Goal: Feedback & Contribution: Submit feedback/report problem

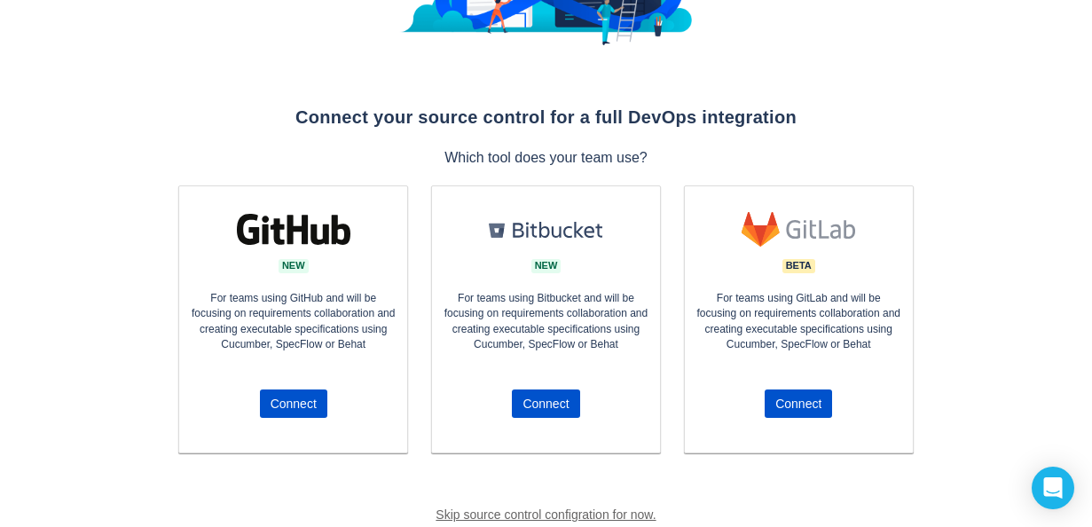
scroll to position [266, 0]
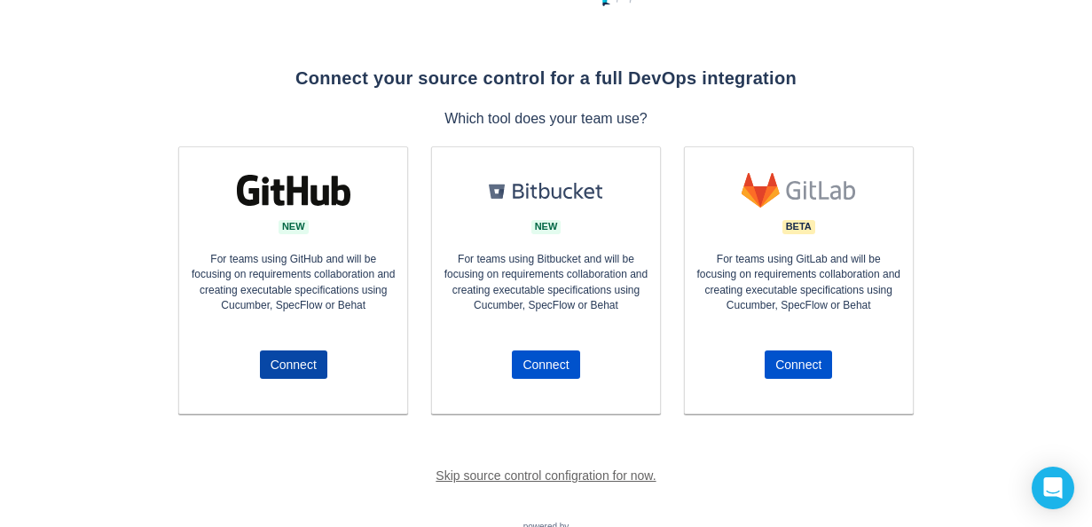
click at [297, 357] on span "Connect" at bounding box center [294, 364] width 46 height 28
click at [293, 367] on span "Connect" at bounding box center [294, 364] width 46 height 28
click at [294, 366] on span "Connect" at bounding box center [294, 364] width 46 height 28
click at [290, 361] on span "Connect" at bounding box center [294, 364] width 46 height 28
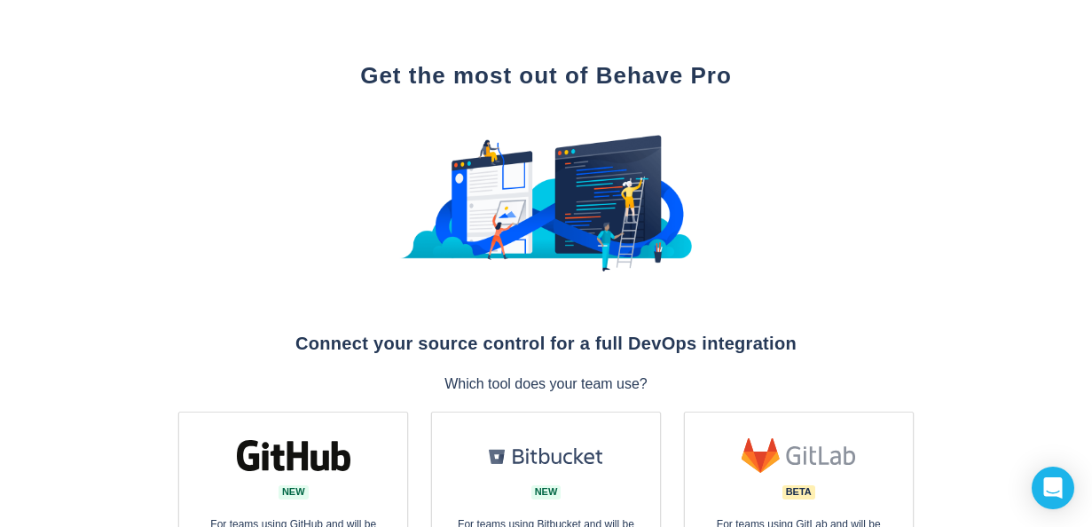
scroll to position [0, 0]
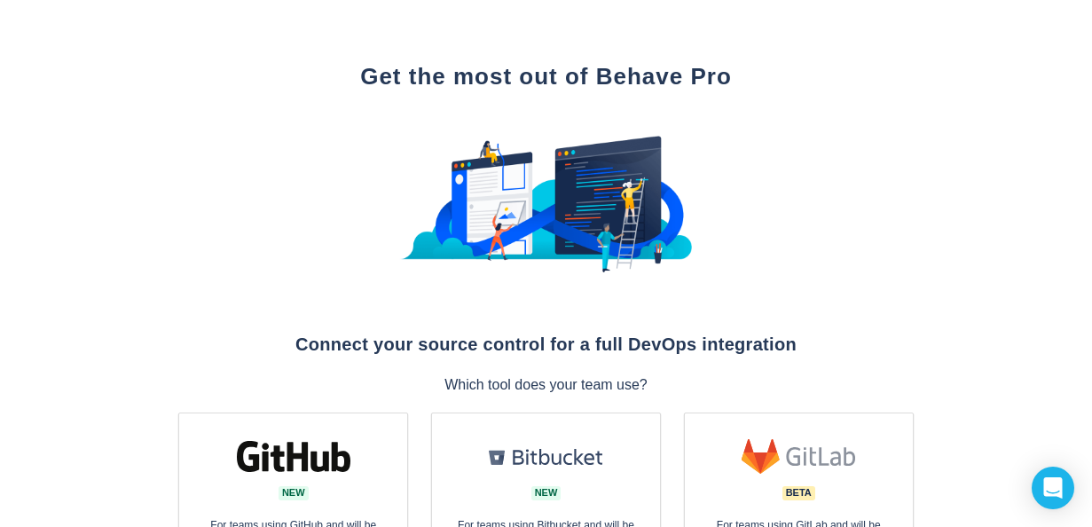
drag, startPoint x: 526, startPoint y: 199, endPoint x: 504, endPoint y: 212, distance: 25.9
click at [525, 199] on img at bounding box center [545, 204] width 293 height 173
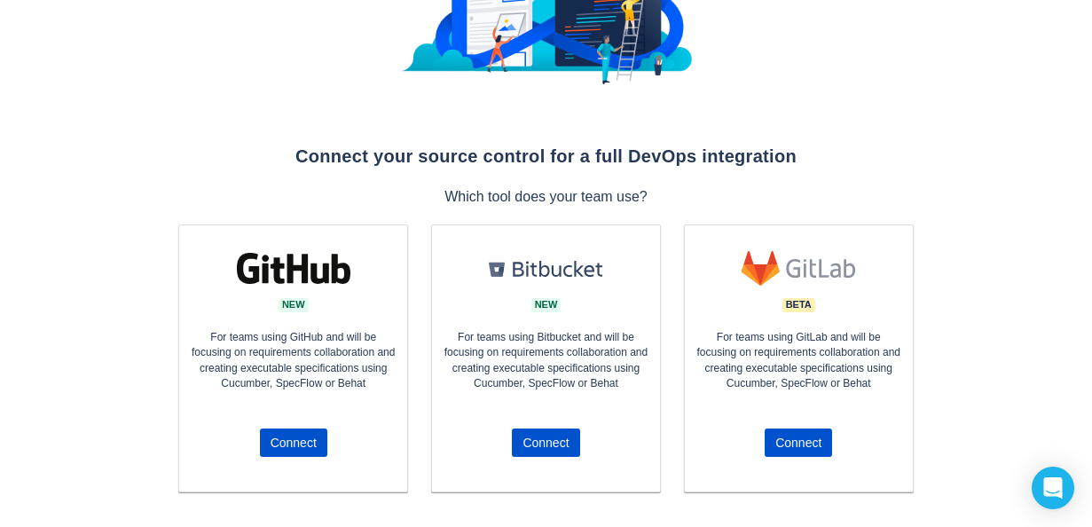
scroll to position [355, 0]
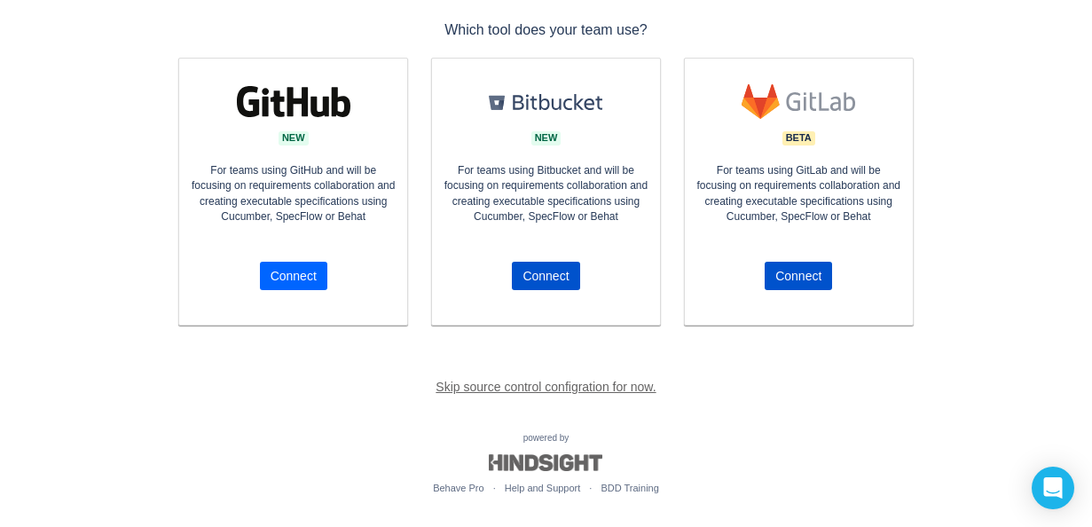
click at [290, 273] on span "Connect" at bounding box center [294, 276] width 46 height 28
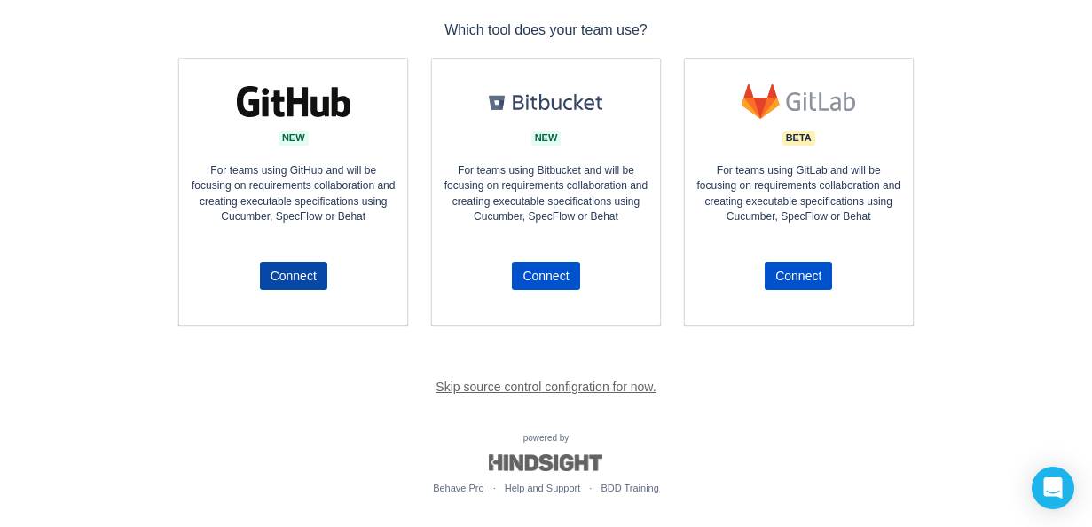
click at [290, 273] on span "Connect" at bounding box center [294, 276] width 46 height 28
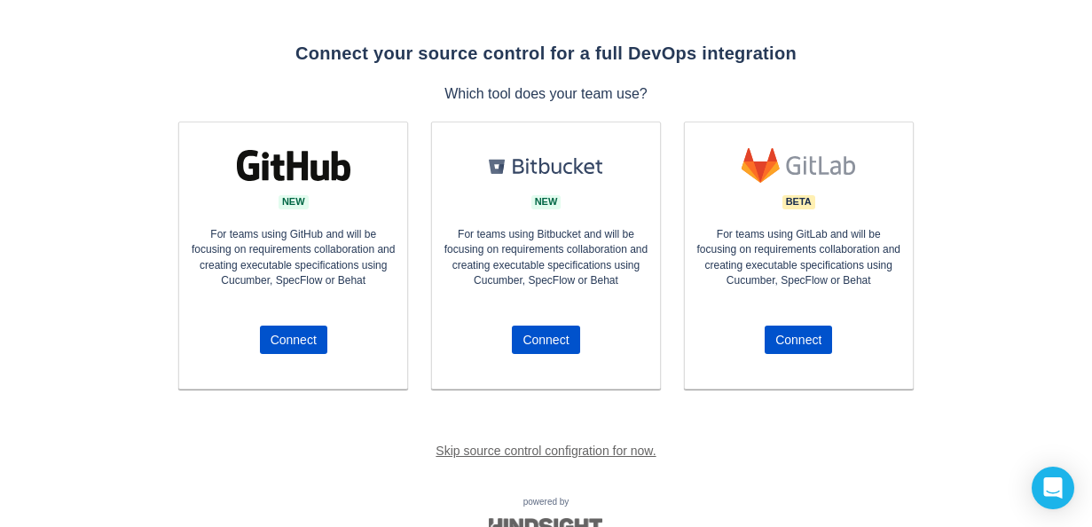
scroll to position [0, 0]
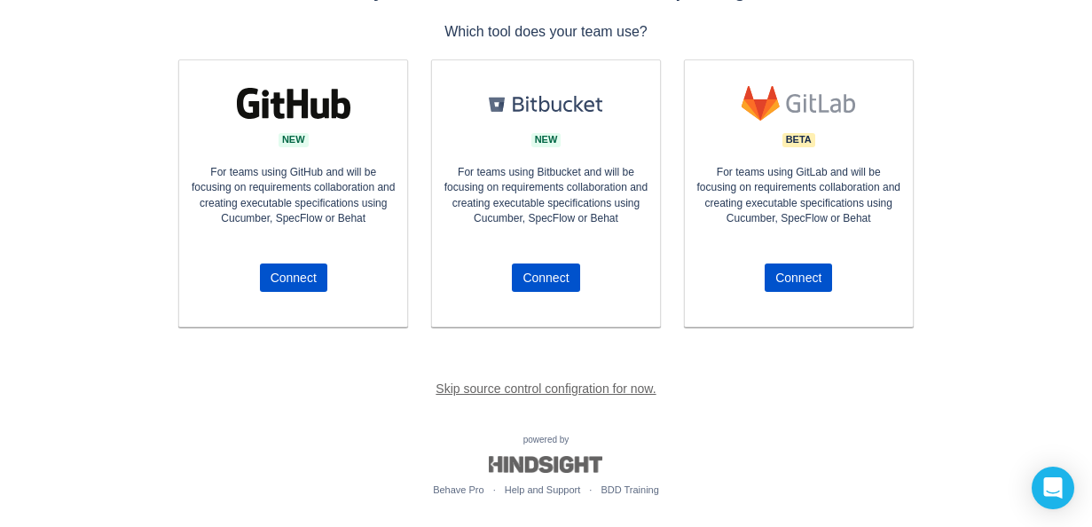
scroll to position [355, 0]
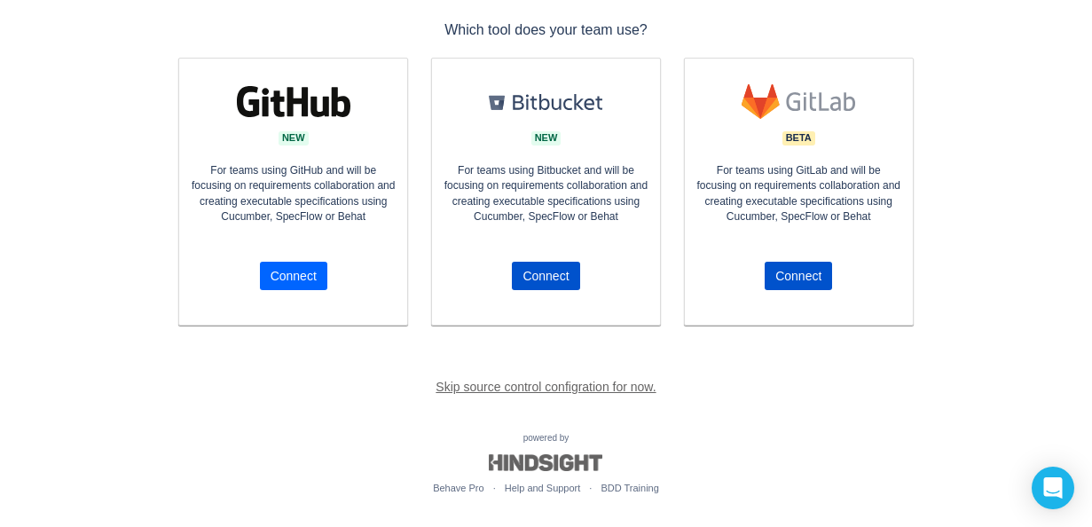
click at [294, 273] on span "Connect" at bounding box center [294, 276] width 46 height 28
click at [292, 271] on span "Connect" at bounding box center [294, 276] width 46 height 28
drag, startPoint x: 292, startPoint y: 271, endPoint x: 271, endPoint y: 273, distance: 20.5
click at [271, 273] on span "Connect" at bounding box center [294, 276] width 46 height 28
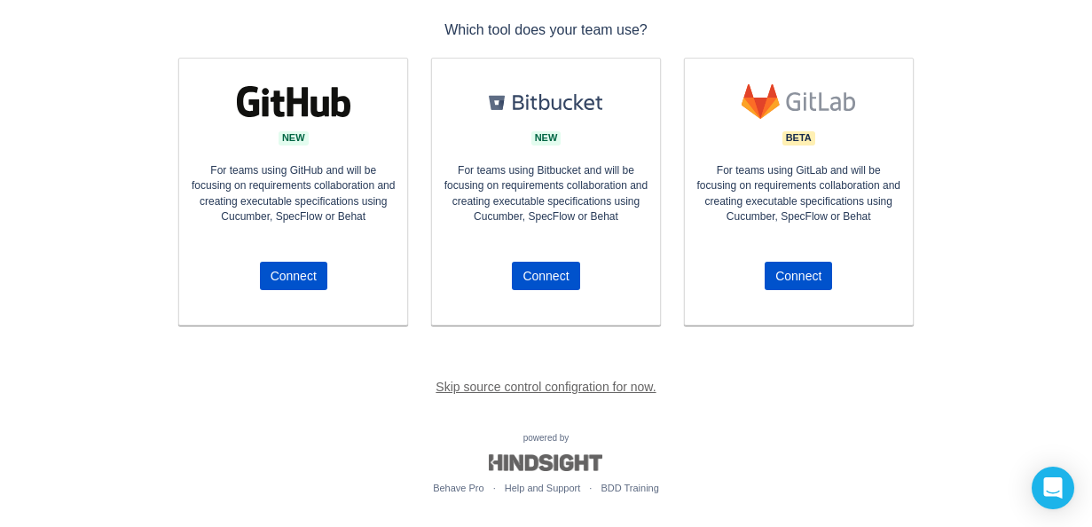
click at [124, 265] on div "Get the most out of Behave Pro Connect your source control for a full DevOps in…" at bounding box center [546, 86] width 1092 height 882
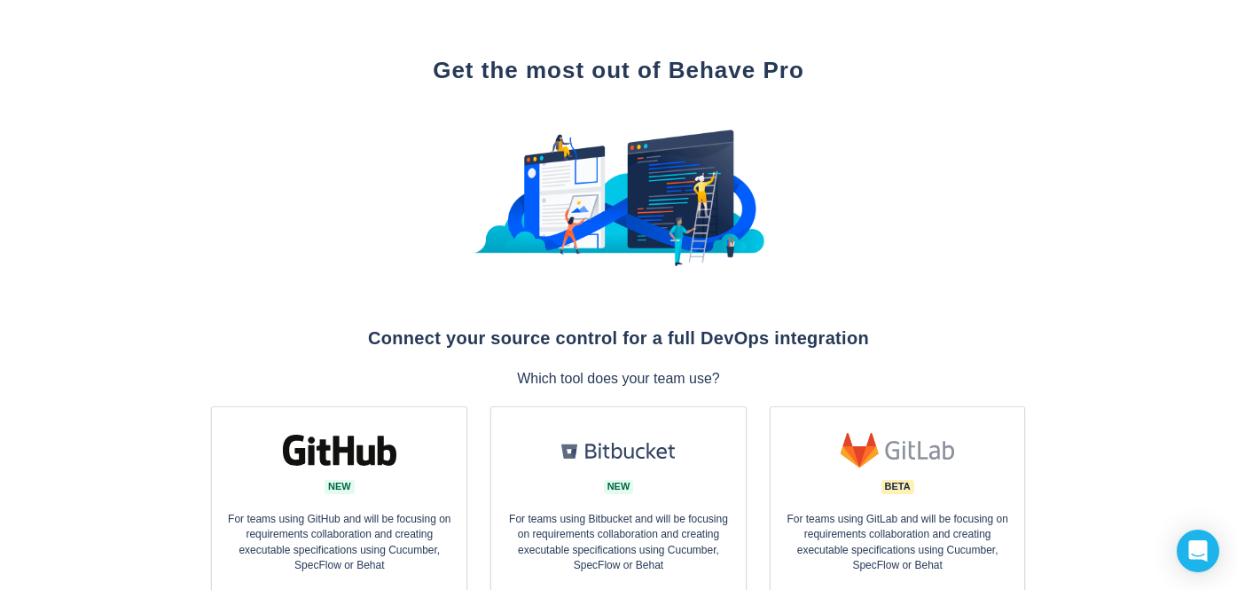
scroll to position [98, 0]
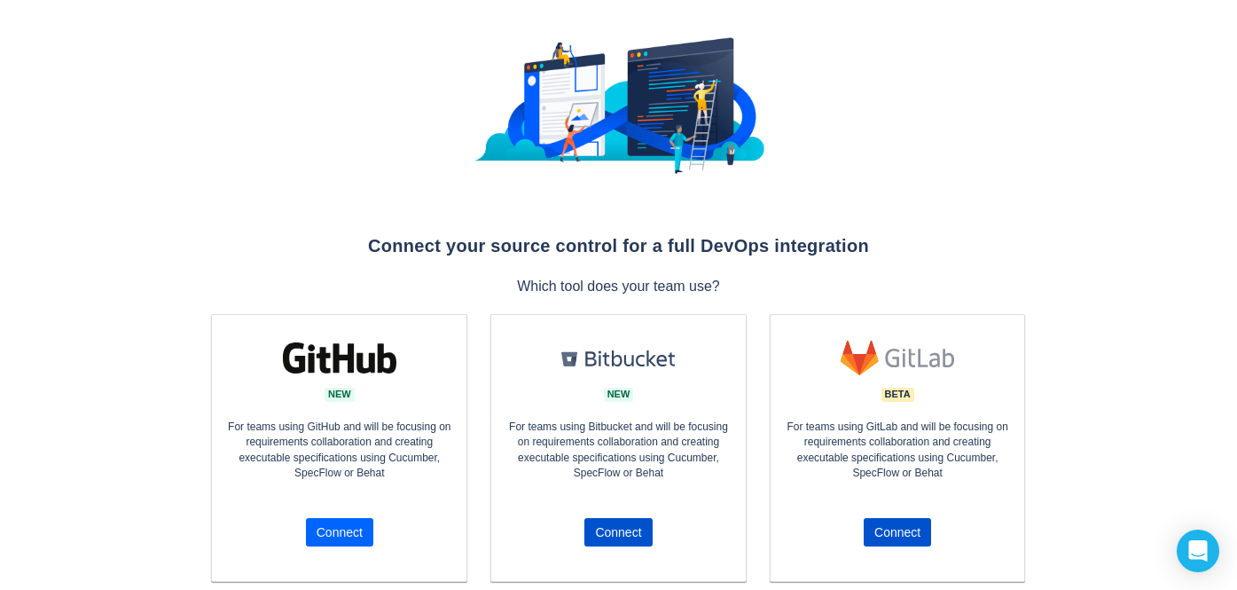
click at [329, 525] on span "Connect" at bounding box center [340, 532] width 46 height 28
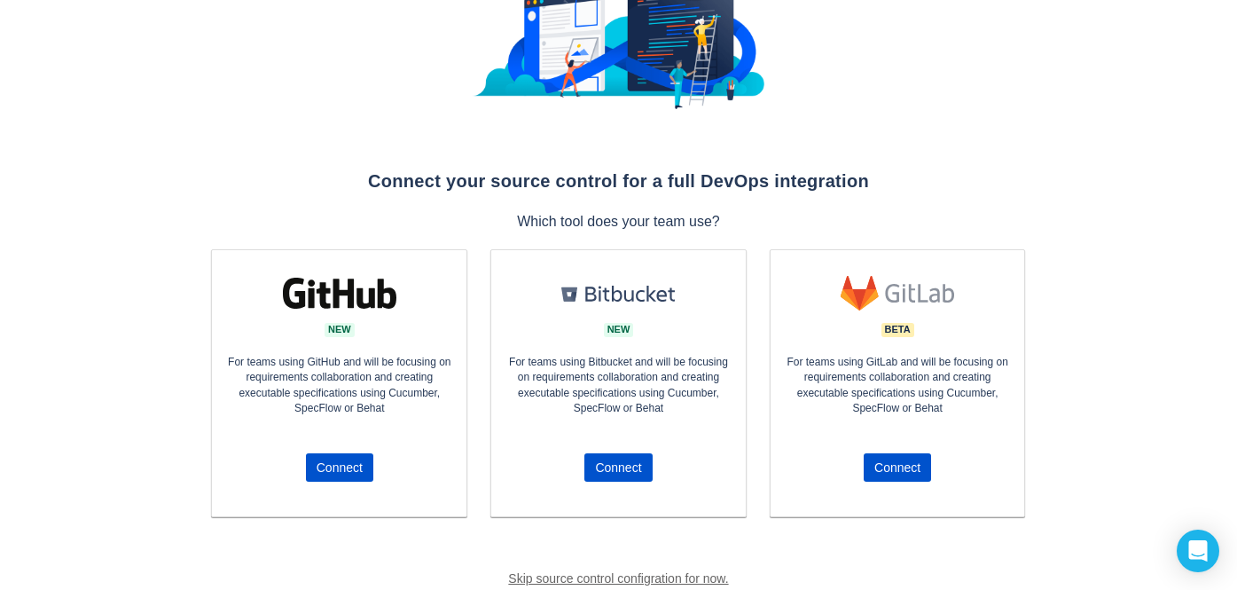
scroll to position [291, 0]
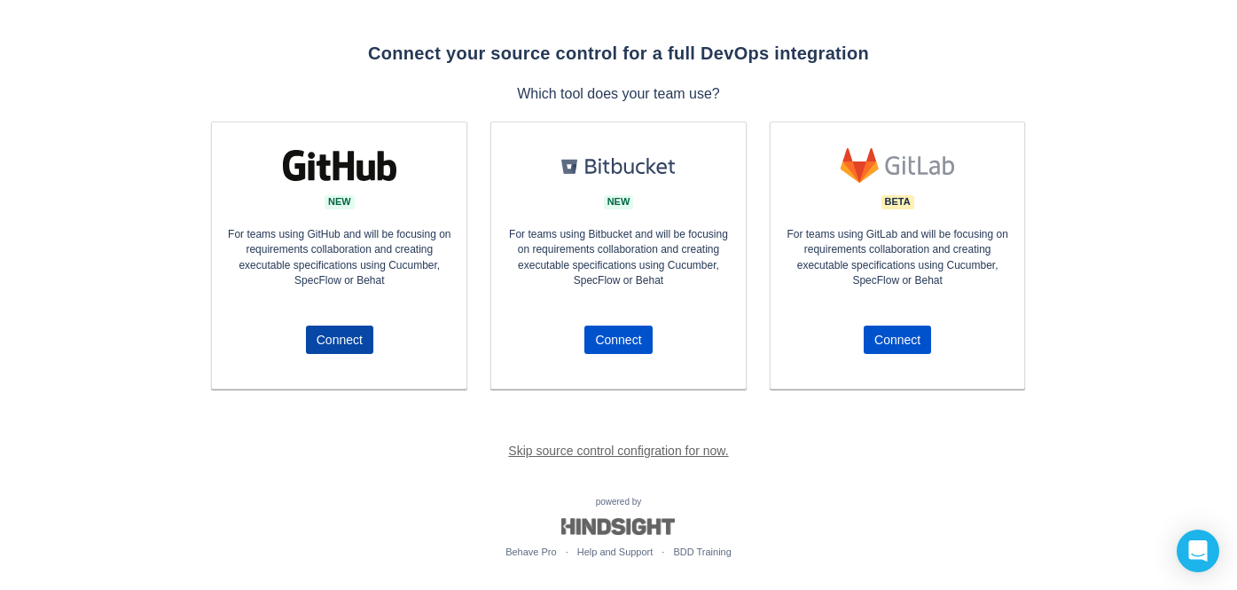
click at [347, 341] on span "Connect" at bounding box center [340, 339] width 46 height 28
click at [313, 419] on div "Get the most out of Behave Pro Connect your source control for a full DevOps in…" at bounding box center [618, 165] width 823 height 788
click at [342, 338] on span "Connect" at bounding box center [340, 339] width 46 height 28
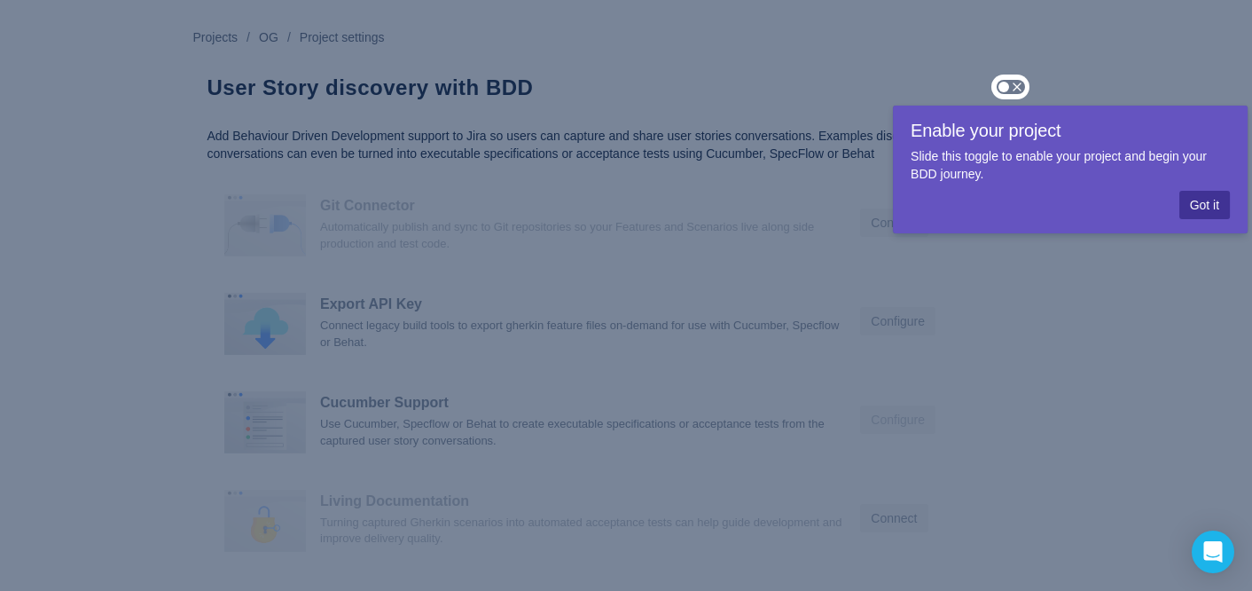
click at [1196, 208] on span "Got it" at bounding box center [1204, 205] width 29 height 28
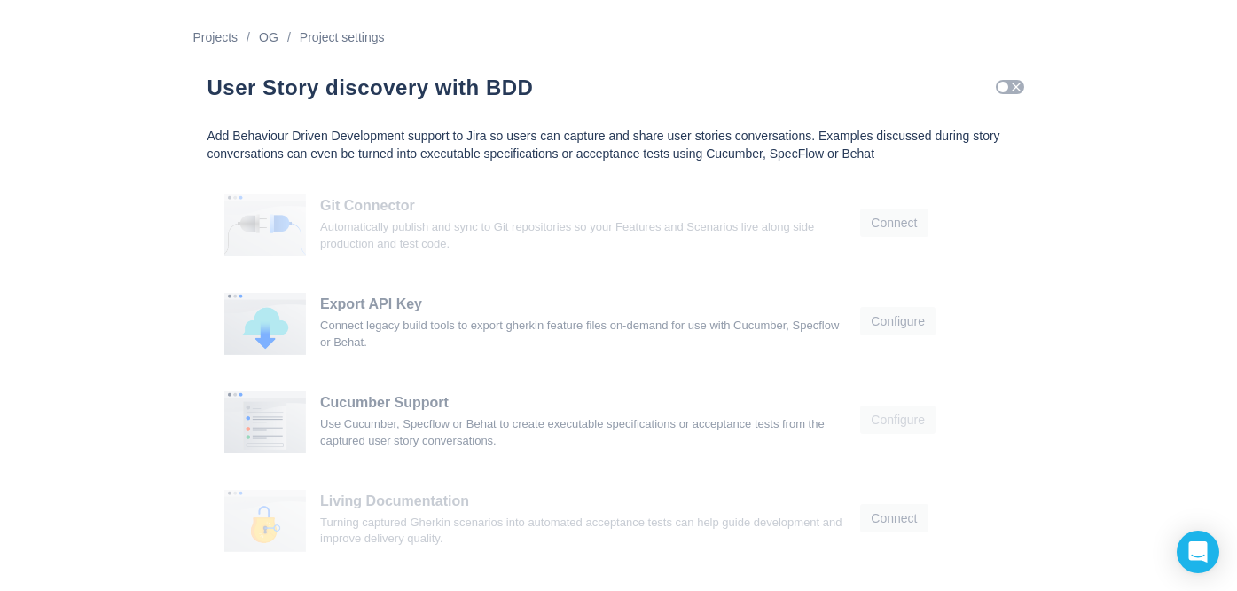
click at [1008, 82] on span at bounding box center [1003, 87] width 11 height 11
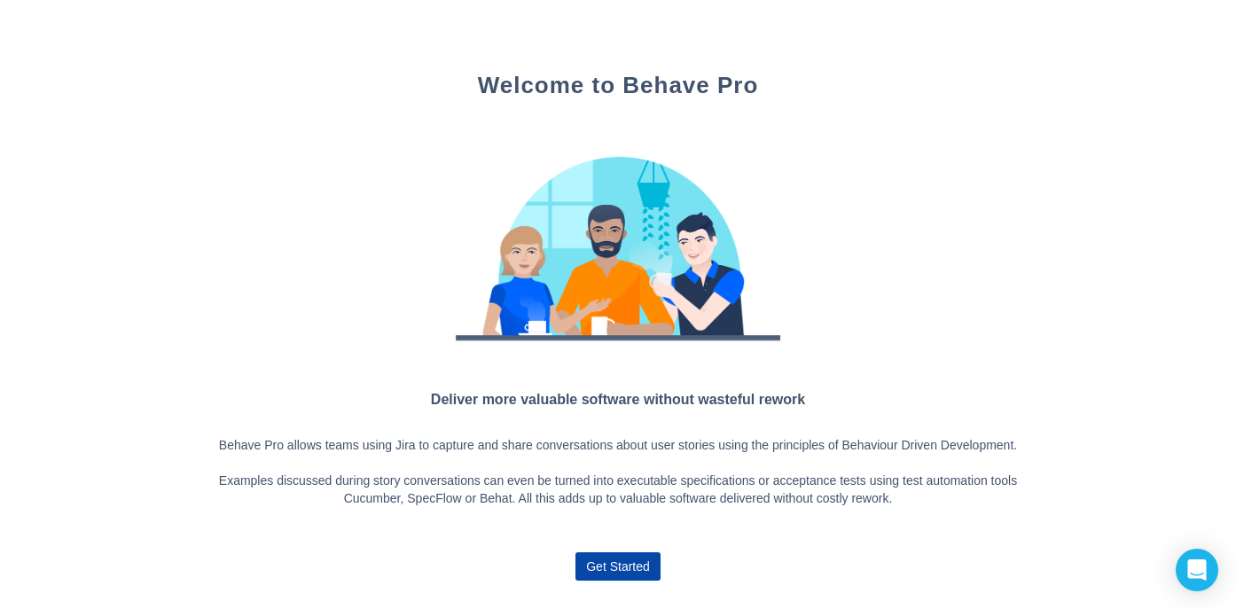
click at [622, 561] on span "Get Started" at bounding box center [618, 567] width 64 height 28
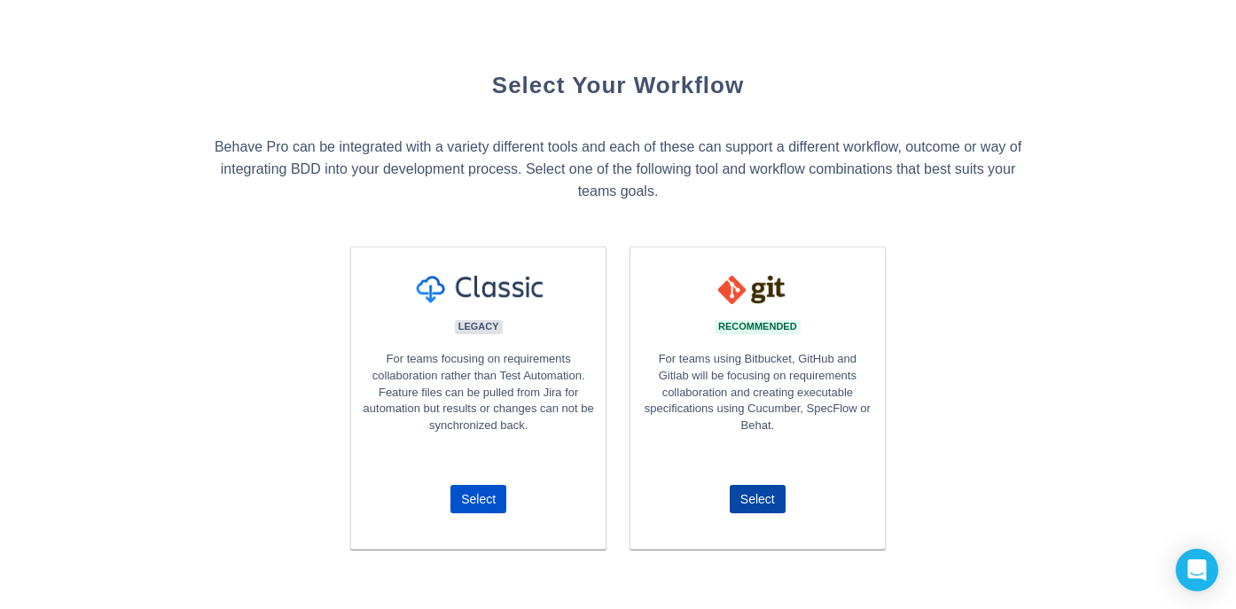
click at [759, 500] on span "Select" at bounding box center [758, 499] width 35 height 28
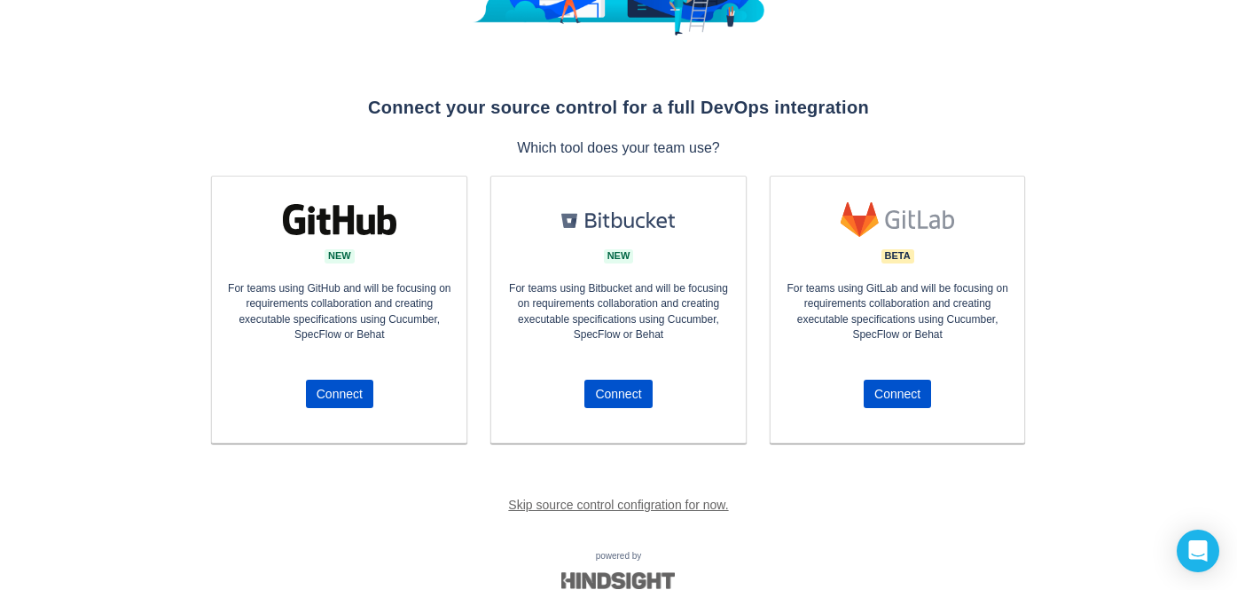
scroll to position [291, 0]
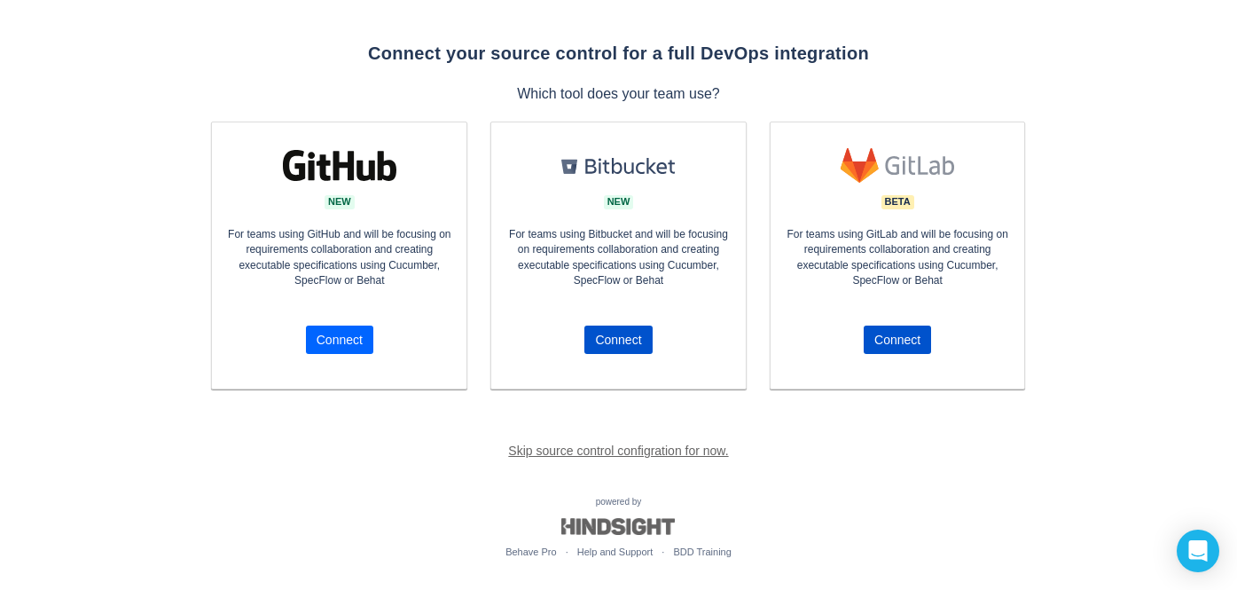
click at [333, 340] on span "Connect" at bounding box center [340, 339] width 46 height 28
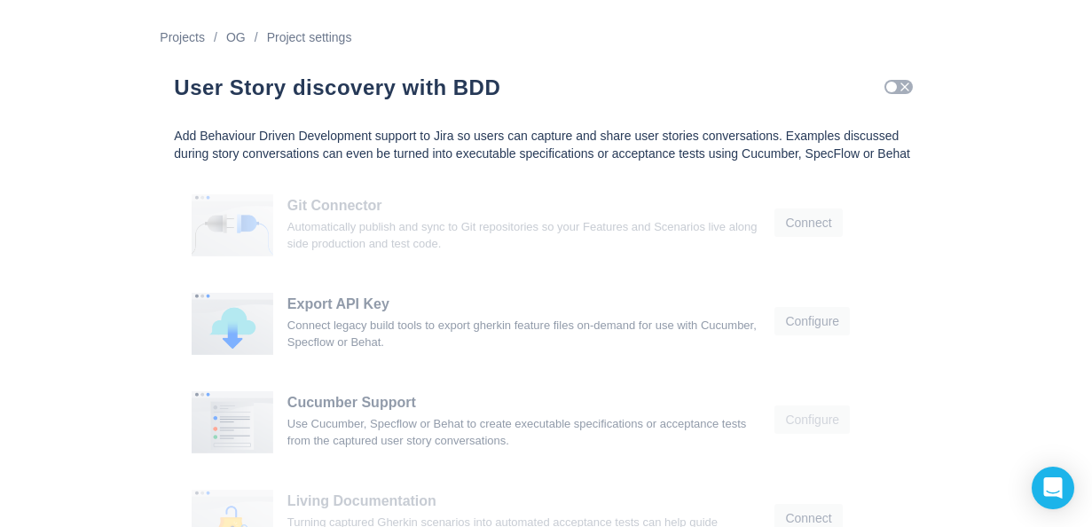
click at [898, 87] on span "Check" at bounding box center [905, 87] width 14 height 14
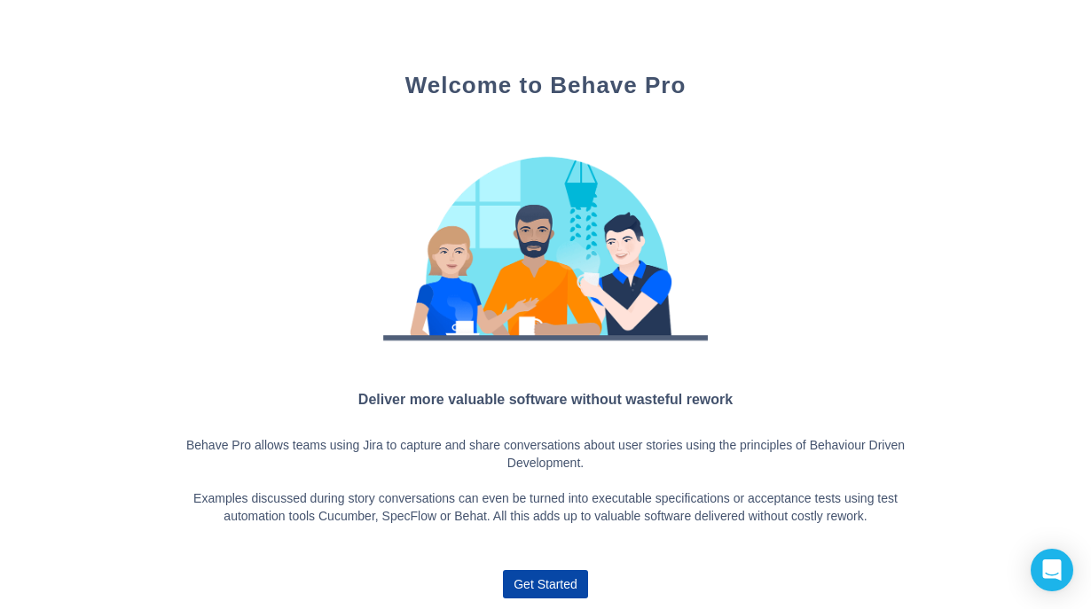
click at [550, 526] on span "Get Started" at bounding box center [546, 584] width 64 height 28
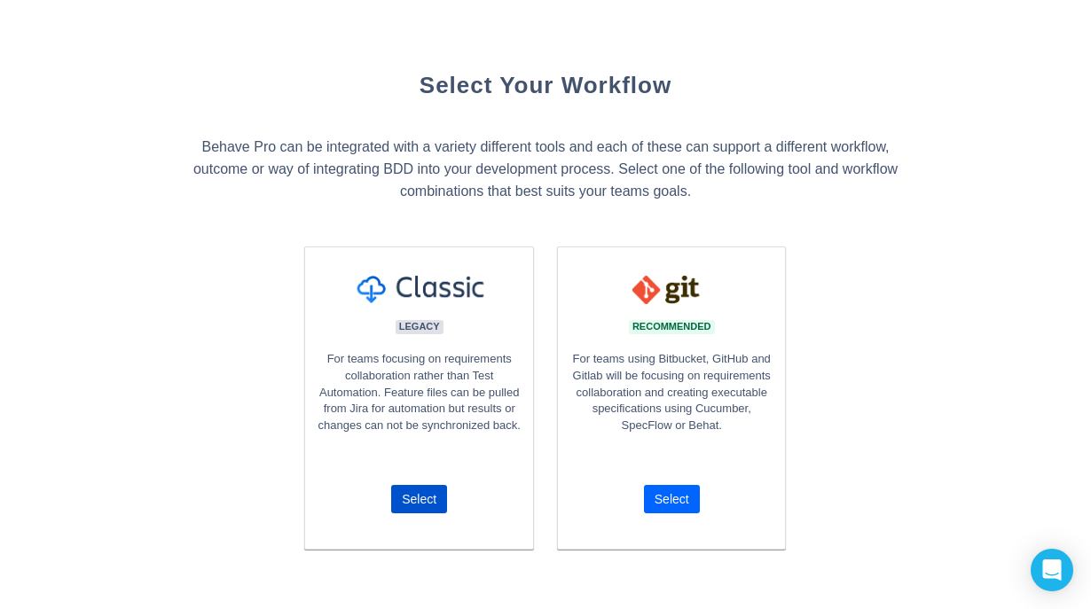
click at [677, 500] on span "Select" at bounding box center [672, 499] width 35 height 28
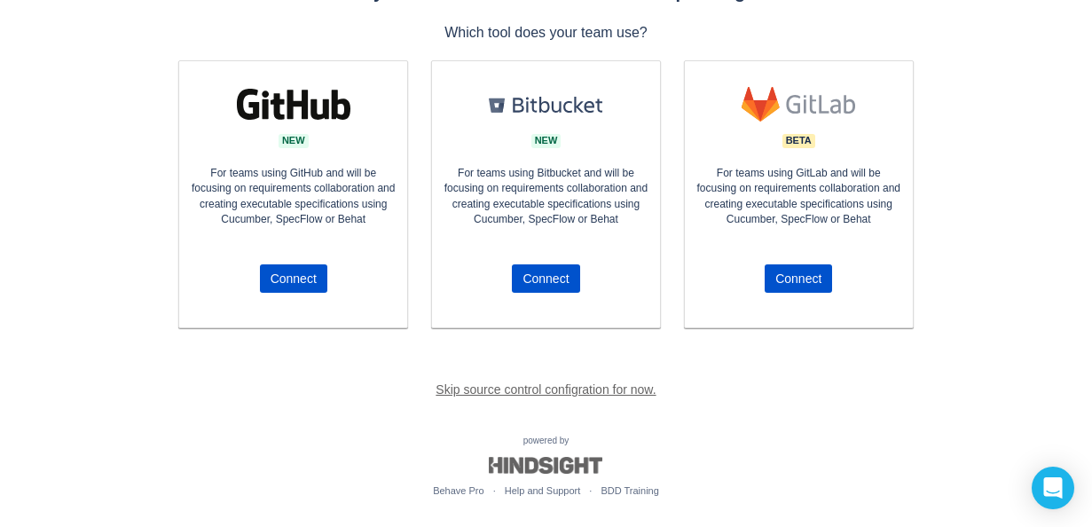
scroll to position [355, 0]
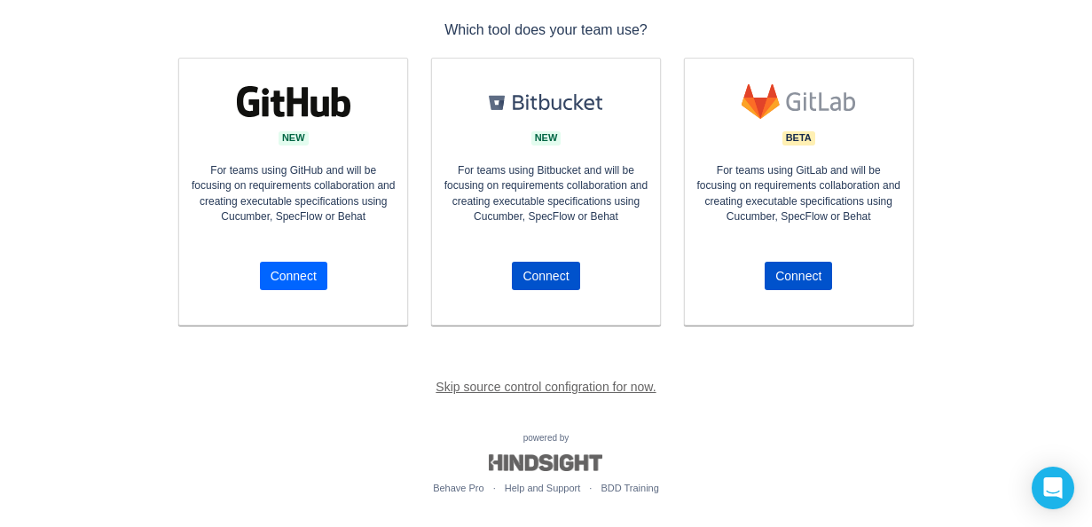
click at [282, 282] on span "Connect" at bounding box center [294, 276] width 46 height 28
click at [287, 277] on span "Connect" at bounding box center [294, 276] width 46 height 28
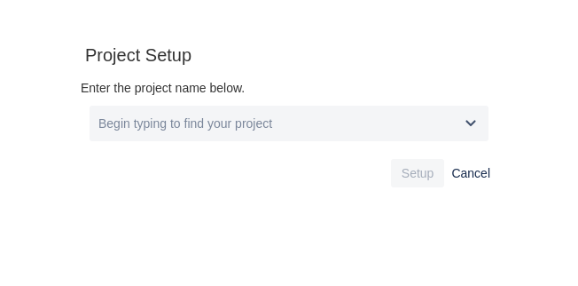
scroll to position [259, 551]
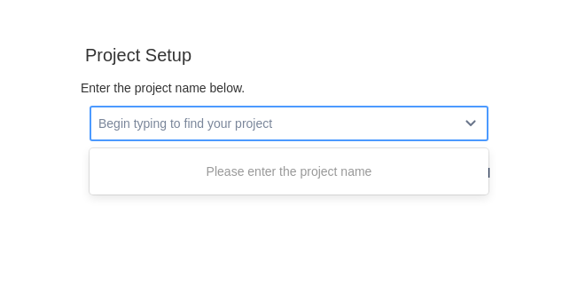
click at [474, 119] on span "open" at bounding box center [470, 123] width 21 height 21
type input "*"
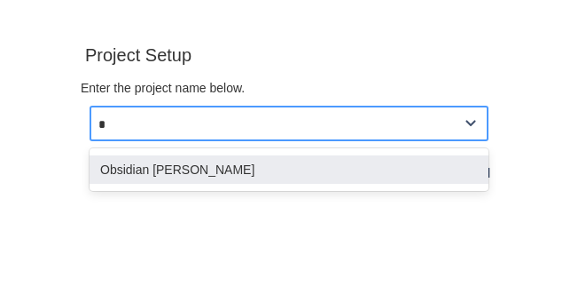
click at [137, 170] on div "Obsidian [PERSON_NAME]" at bounding box center [289, 169] width 399 height 28
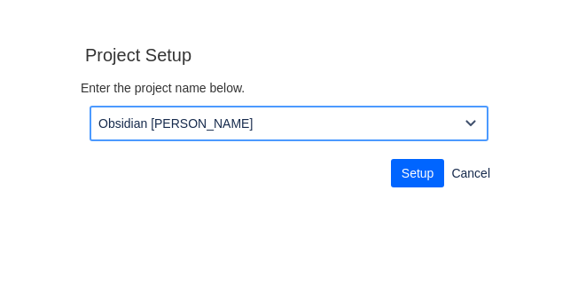
click at [420, 171] on span "Setup" at bounding box center [418, 173] width 33 height 28
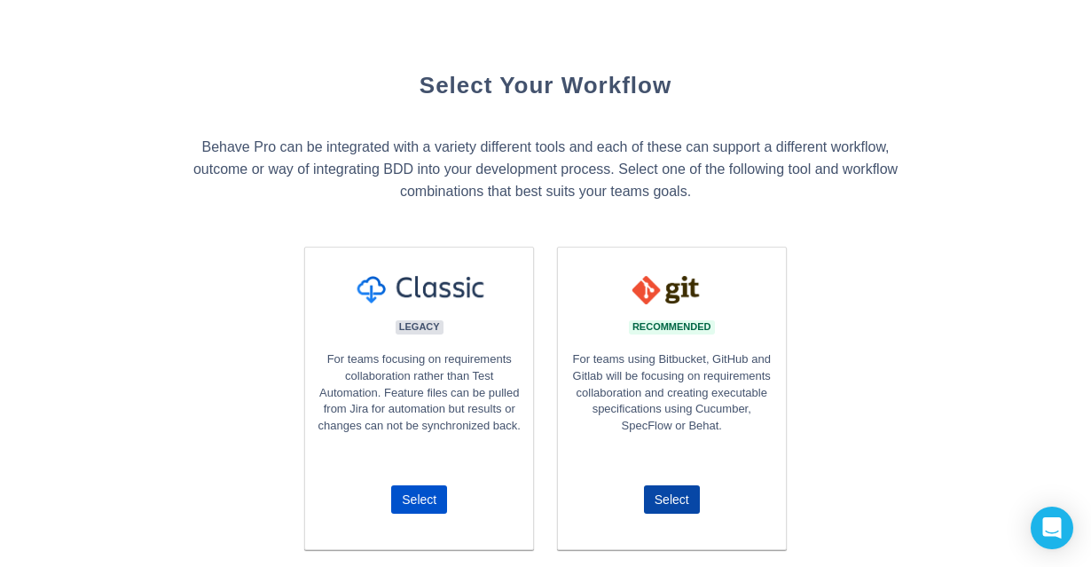
click at [667, 499] on span "Select" at bounding box center [672, 499] width 35 height 28
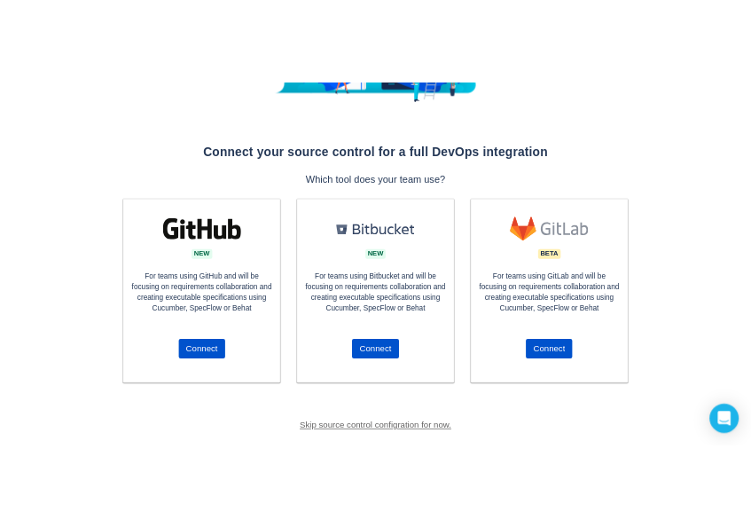
scroll to position [266, 0]
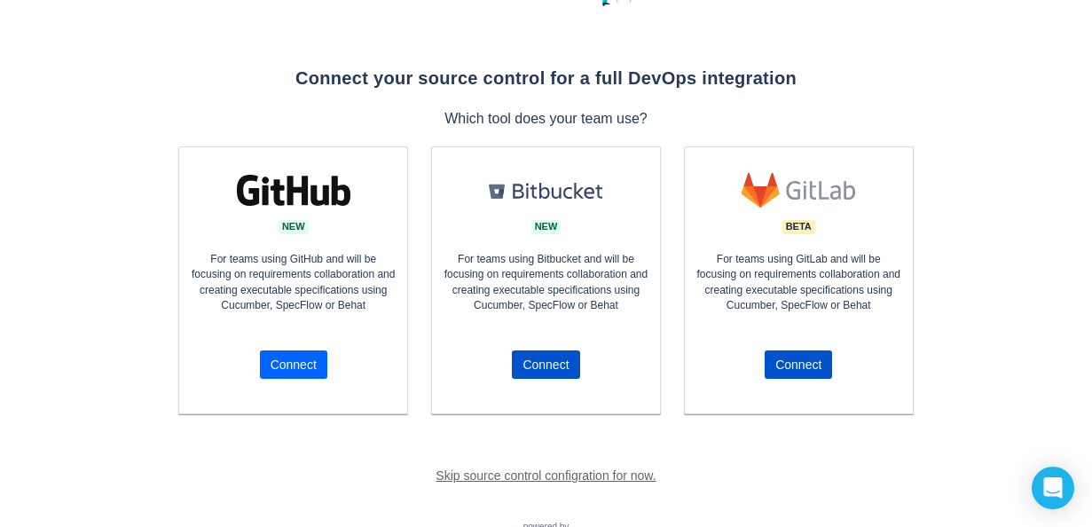
click at [307, 363] on span "Connect" at bounding box center [294, 364] width 46 height 28
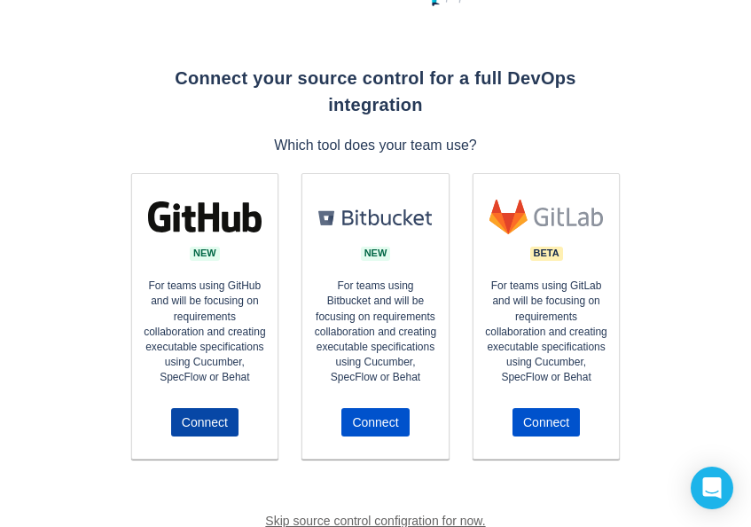
click at [193, 408] on span "Connect" at bounding box center [205, 422] width 46 height 28
click at [710, 482] on icon "Open Intercom Messenger" at bounding box center [712, 487] width 20 height 23
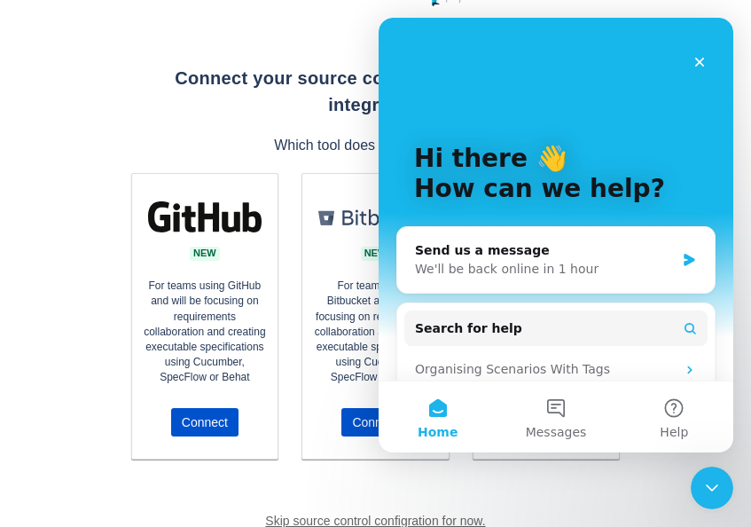
scroll to position [0, 0]
click at [479, 259] on div "Send us a message" at bounding box center [545, 250] width 260 height 19
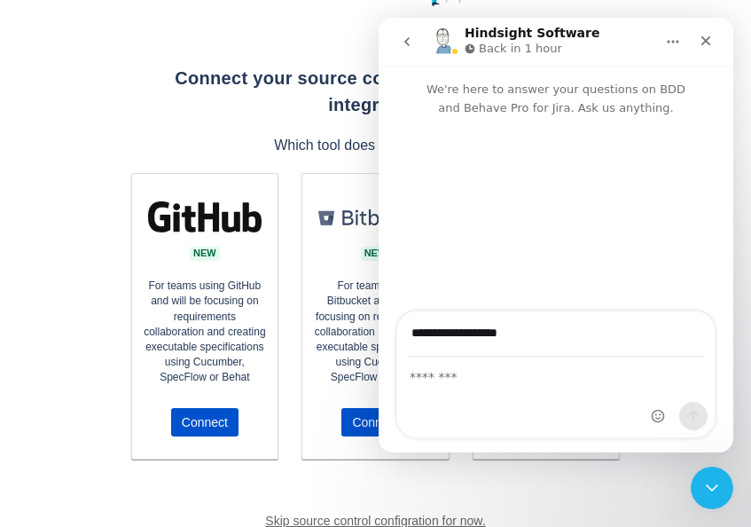
type input "**********"
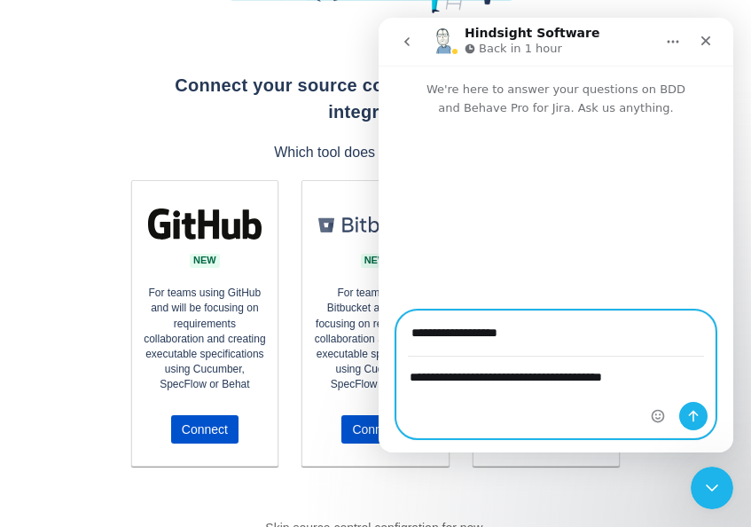
scroll to position [300, 0]
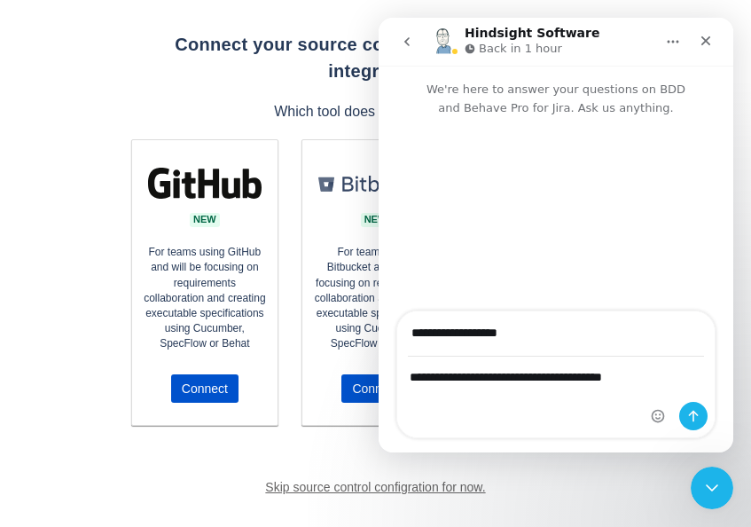
click at [659, 375] on div "Intercom messenger" at bounding box center [680, 374] width 70 height 126
click at [648, 376] on div "Intercom messenger" at bounding box center [680, 374] width 70 height 126
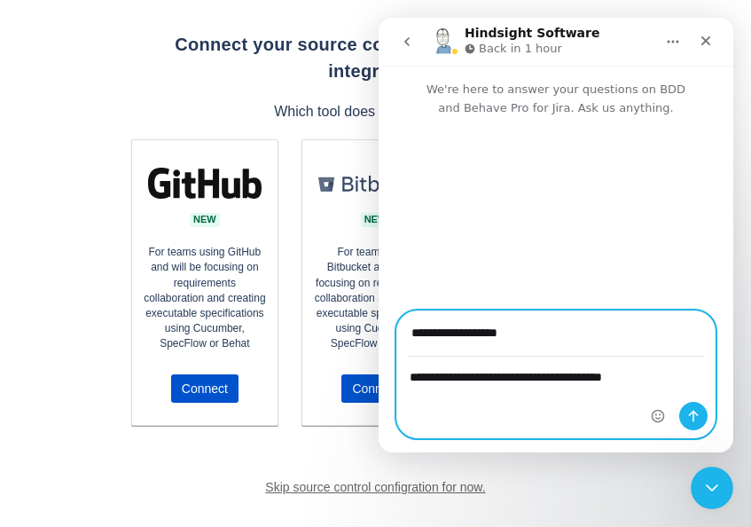
click at [636, 378] on textarea "**********" at bounding box center [556, 381] width 318 height 48
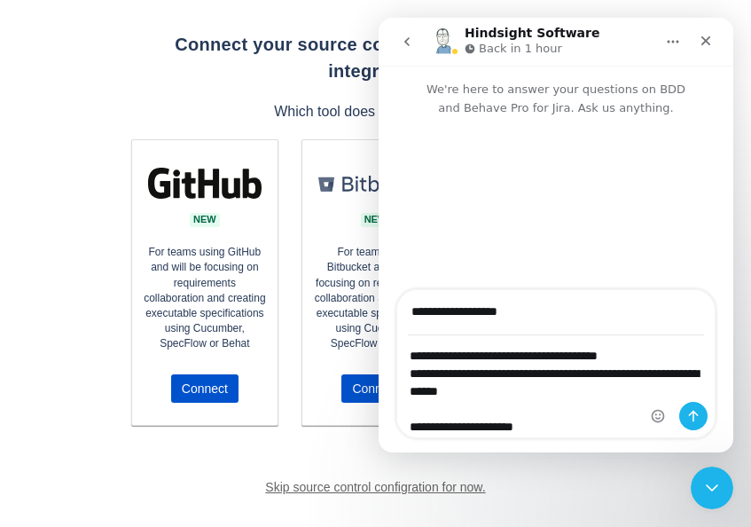
click at [542, 425] on textarea "**********" at bounding box center [556, 396] width 318 height 120
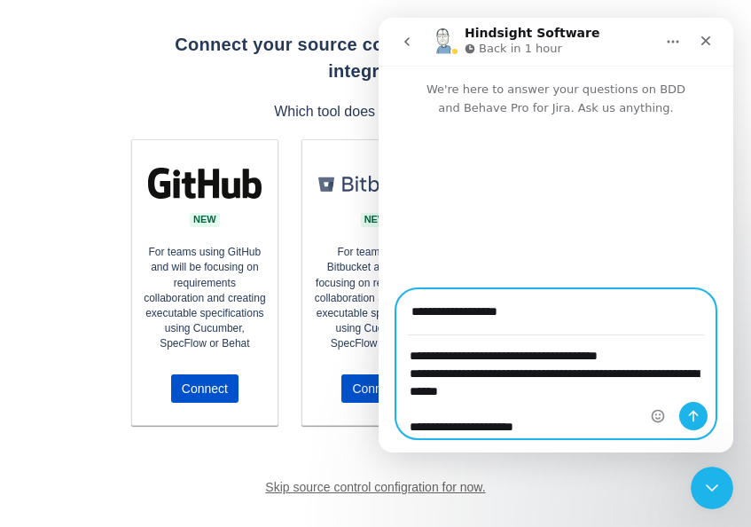
click at [494, 409] on textarea "**********" at bounding box center [556, 396] width 318 height 120
paste textarea "**********"
click at [490, 409] on textarea "**********" at bounding box center [556, 396] width 318 height 120
paste textarea "**********"
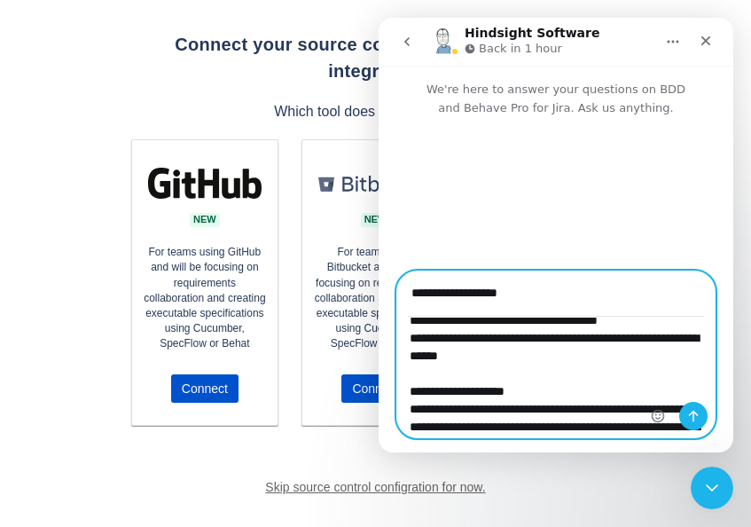
scroll to position [67, 0]
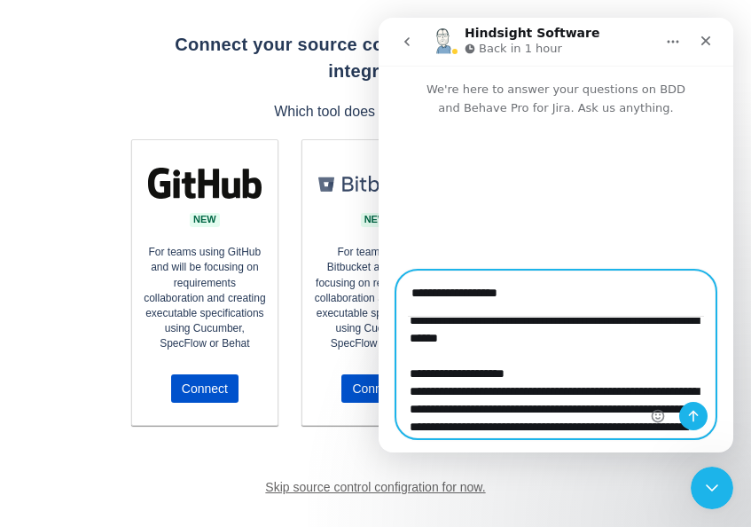
click at [540, 340] on textarea "**********" at bounding box center [556, 378] width 318 height 120
type textarea "**********"
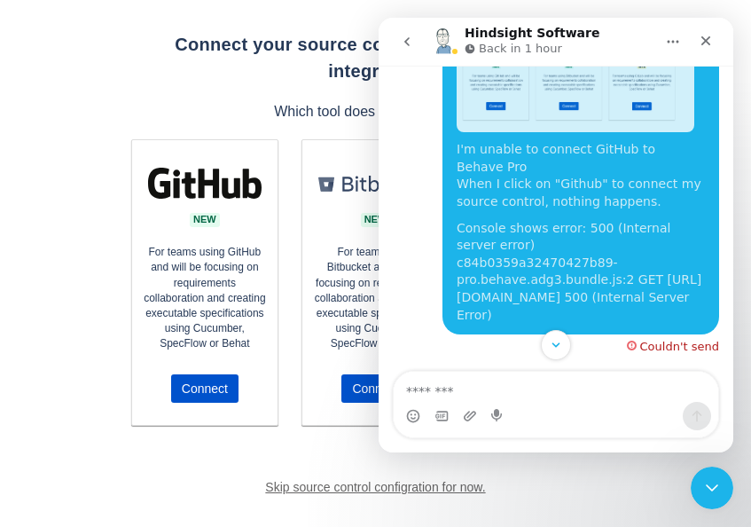
scroll to position [157, 0]
click at [593, 355] on div "I'm unable to connect GitHub to Behave Pro When I click on "Github" to connect …" at bounding box center [556, 185] width 326 height 375
click at [101, 196] on div "Get the most out of Behave Pro Connect your source control for a full DevOps in…" at bounding box center [375, 163] width 751 height 927
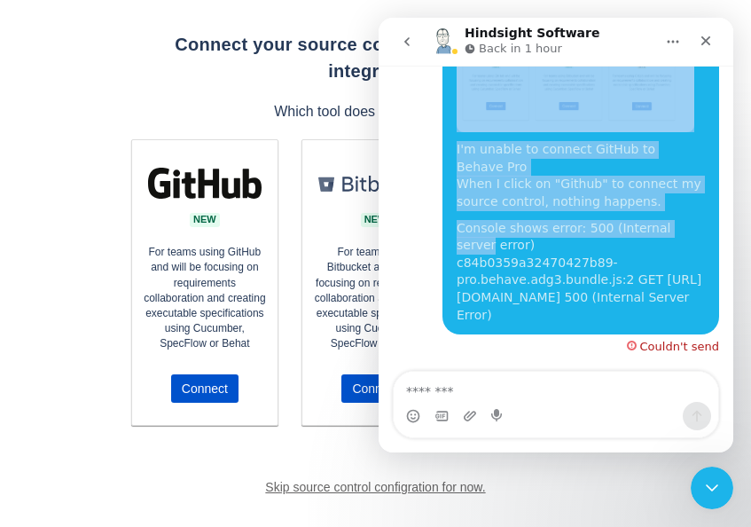
drag, startPoint x: 704, startPoint y: 36, endPoint x: 670, endPoint y: 247, distance: 212.9
click at [670, 239] on div "Hindsight Software Back in 1 hour We're here to answer your questions on BDD an…" at bounding box center [556, 235] width 355 height 435
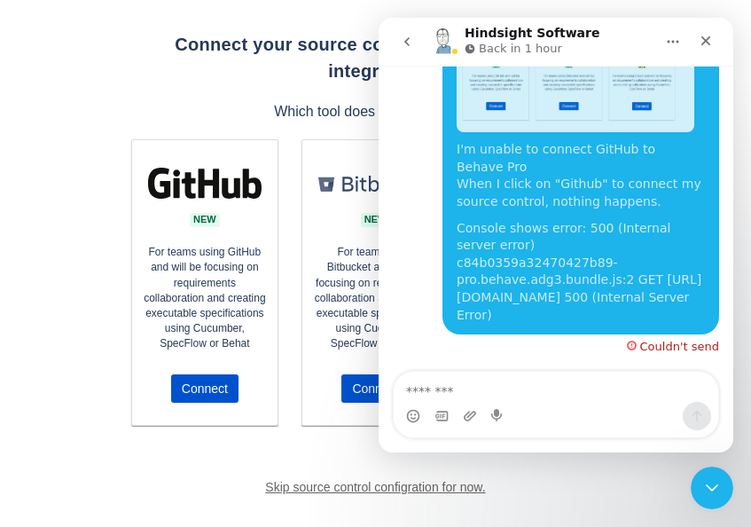
click at [639, 305] on div "Console shows error: 500 (Internal server error) c84b0359a32470427b89-pro.behav…" at bounding box center [581, 272] width 248 height 105
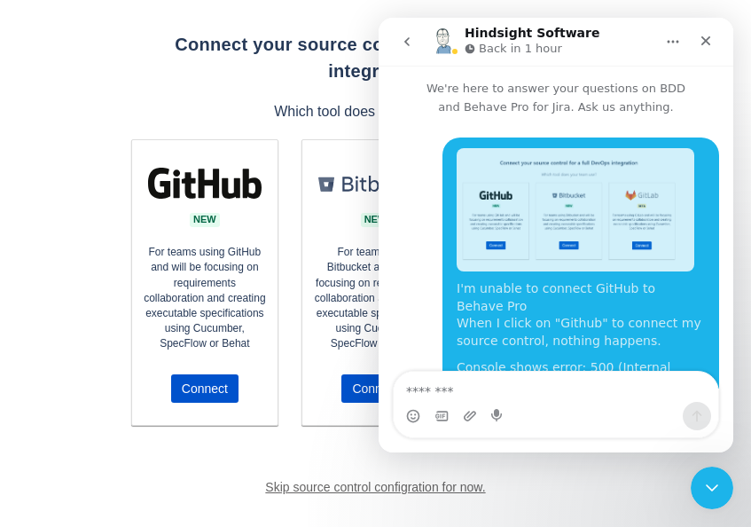
scroll to position [0, 0]
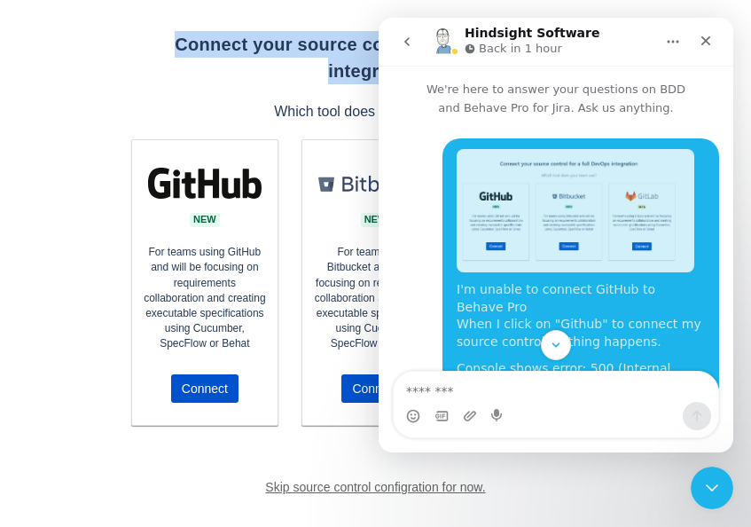
drag, startPoint x: 111, startPoint y: 35, endPoint x: 138, endPoint y: 63, distance: 39.5
click at [138, 63] on div "Get the most out of Behave Pro Connect your source control for a full DevOps in…" at bounding box center [376, 163] width 541 height 927
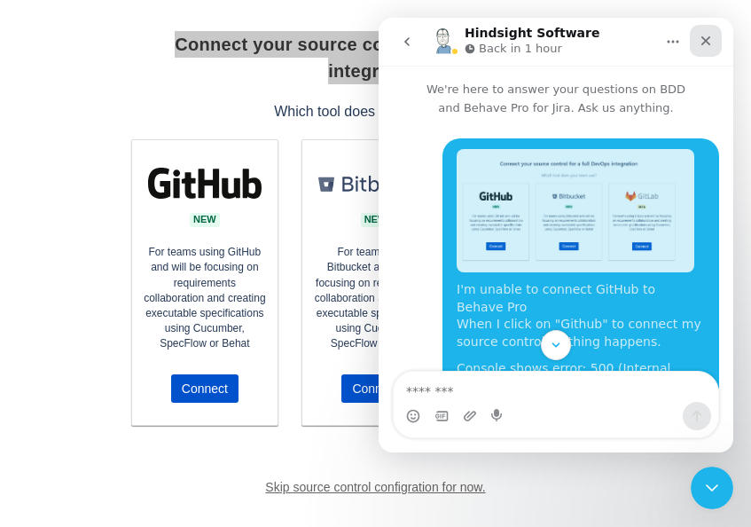
click at [705, 43] on icon "Close" at bounding box center [706, 41] width 14 height 14
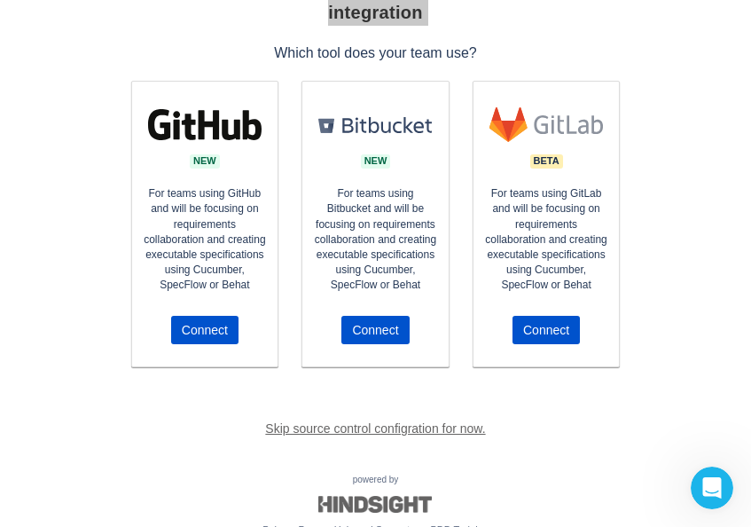
scroll to position [388, 0]
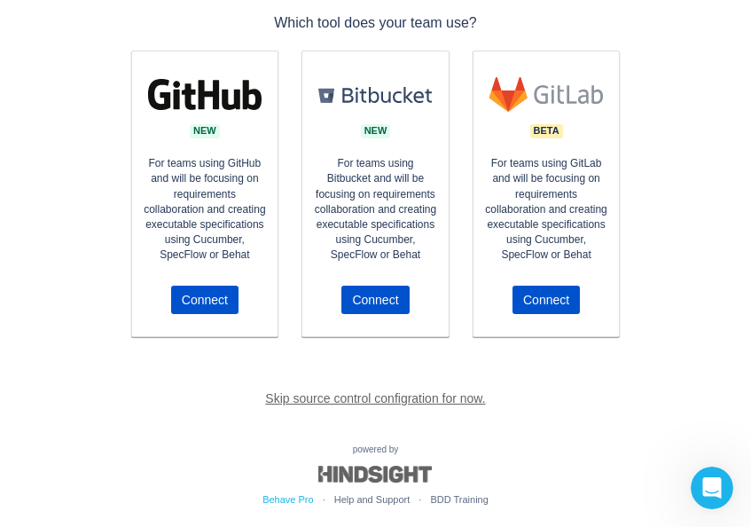
click at [294, 494] on link "Behave Pro" at bounding box center [288, 499] width 51 height 11
